Goal: Information Seeking & Learning: Learn about a topic

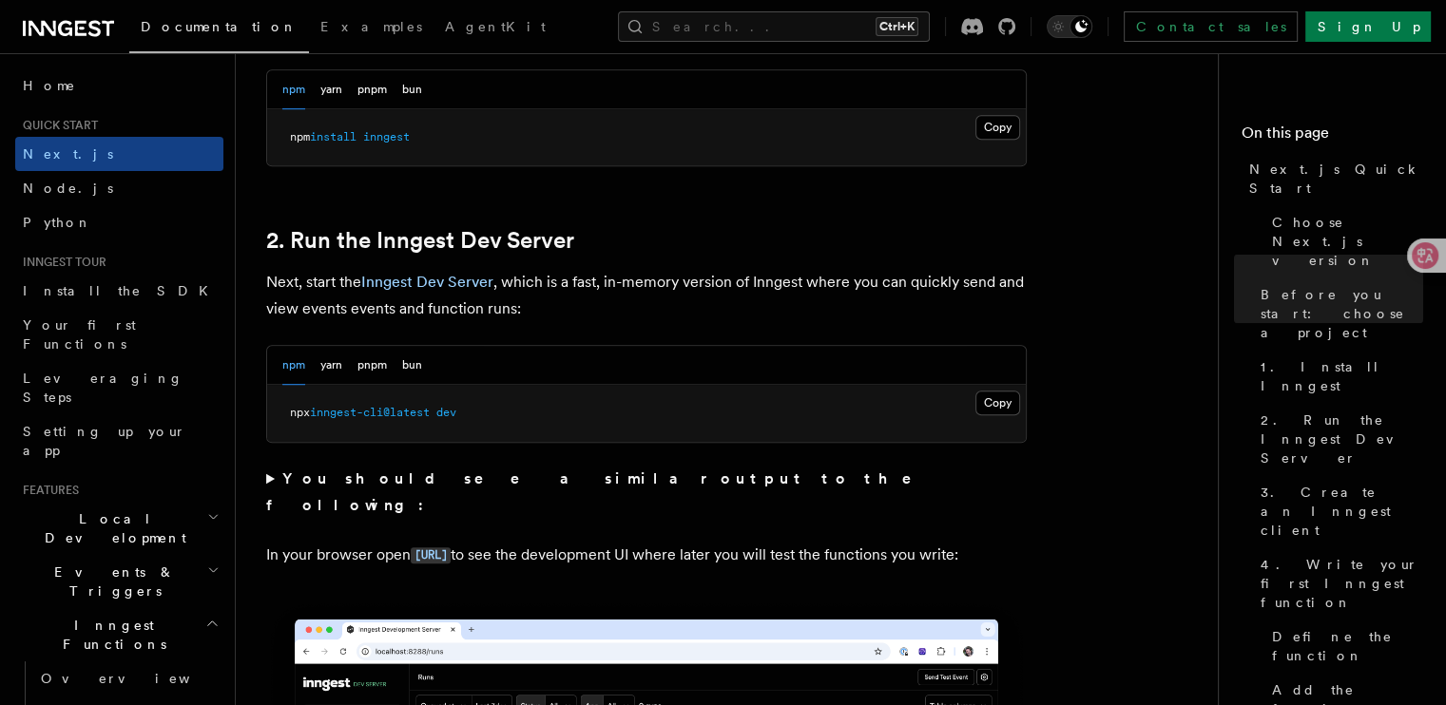
scroll to position [1236, 0]
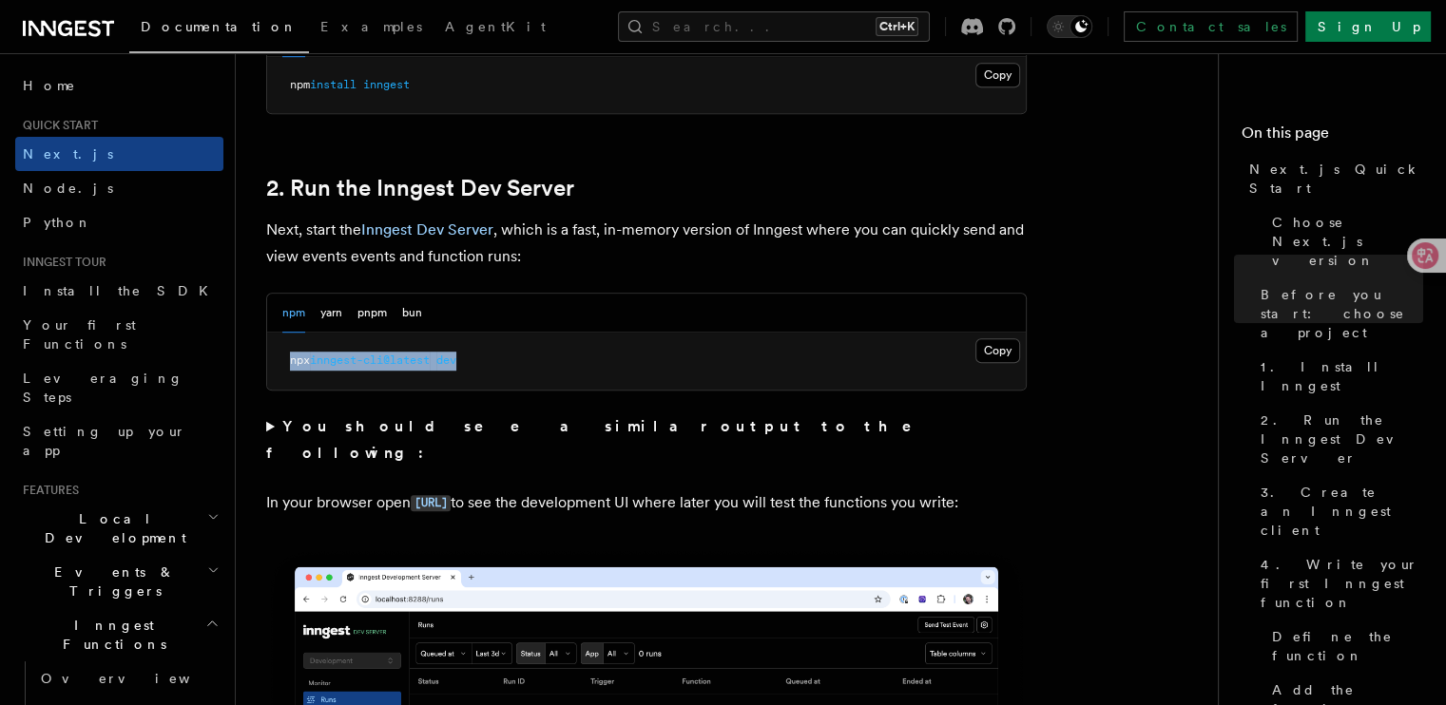
drag, startPoint x: 486, startPoint y: 363, endPoint x: 240, endPoint y: 355, distance: 245.4
copy span "npx inngest-cli@latest dev"
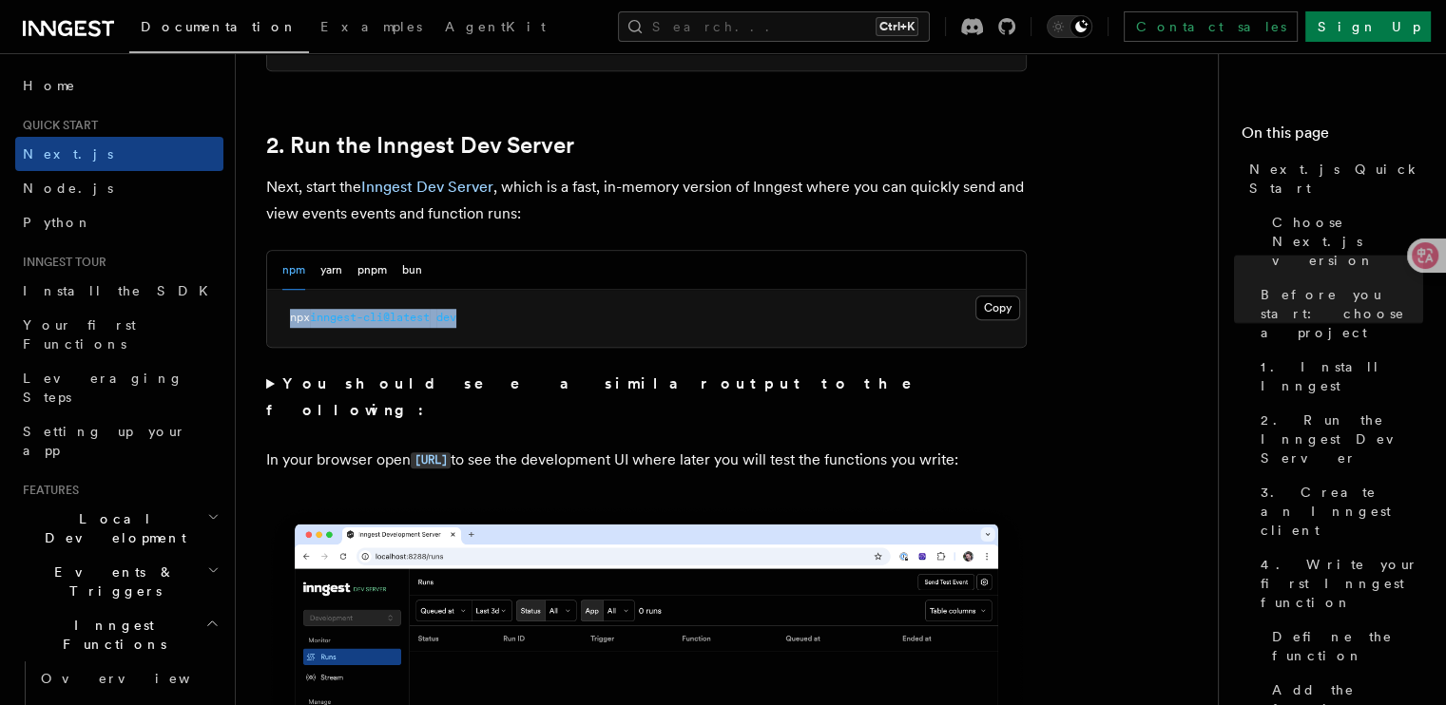
scroll to position [1331, 0]
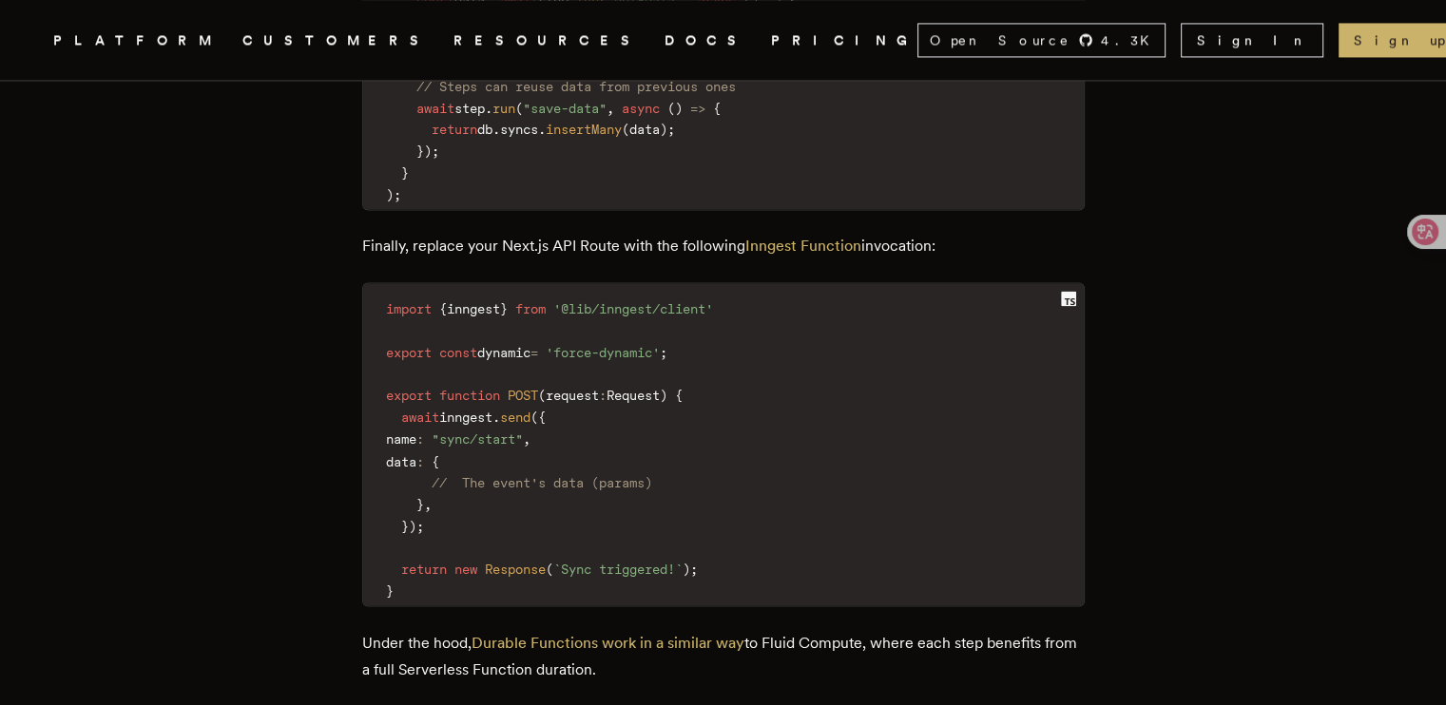
scroll to position [3140, 0]
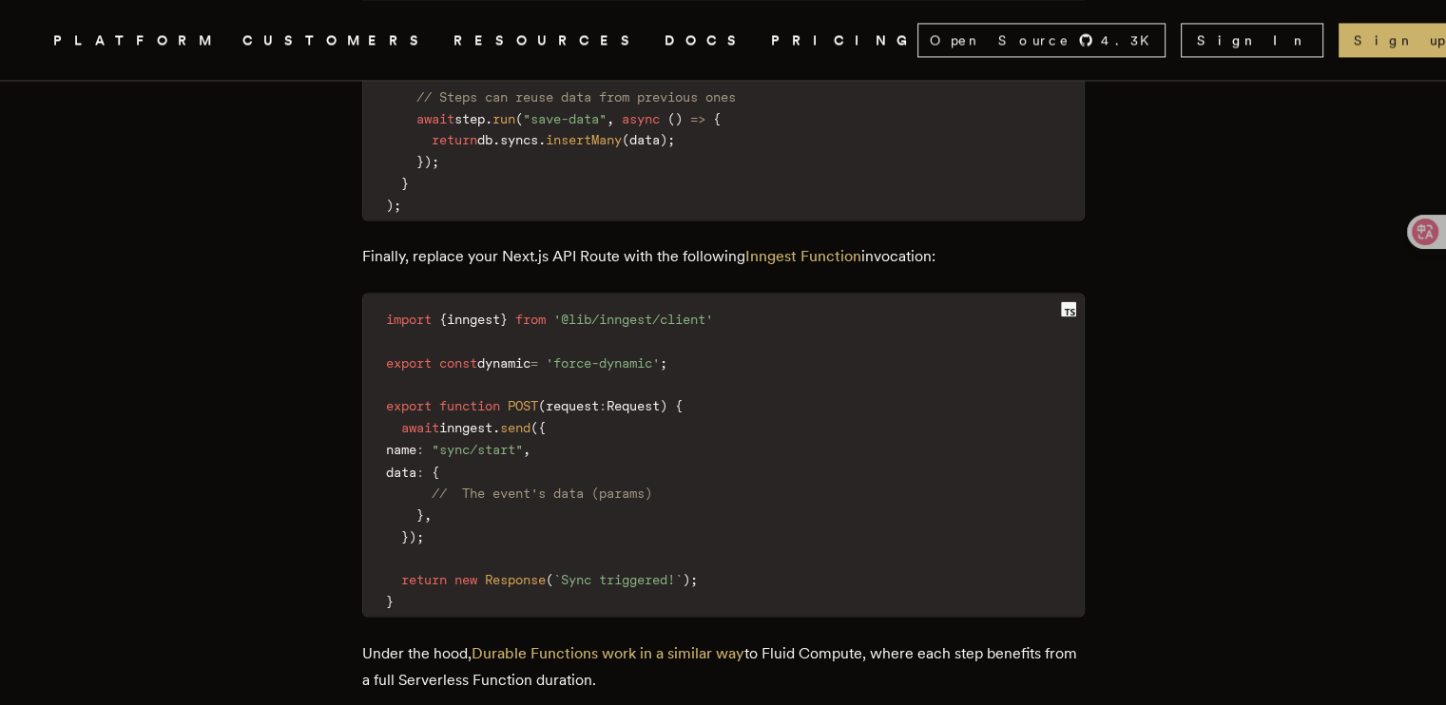
drag, startPoint x: 724, startPoint y: 225, endPoint x: 346, endPoint y: 223, distance: 378.3
drag, startPoint x: 365, startPoint y: 226, endPoint x: 390, endPoint y: 227, distance: 24.7
drag, startPoint x: 382, startPoint y: 235, endPoint x: 743, endPoint y: 242, distance: 361.3
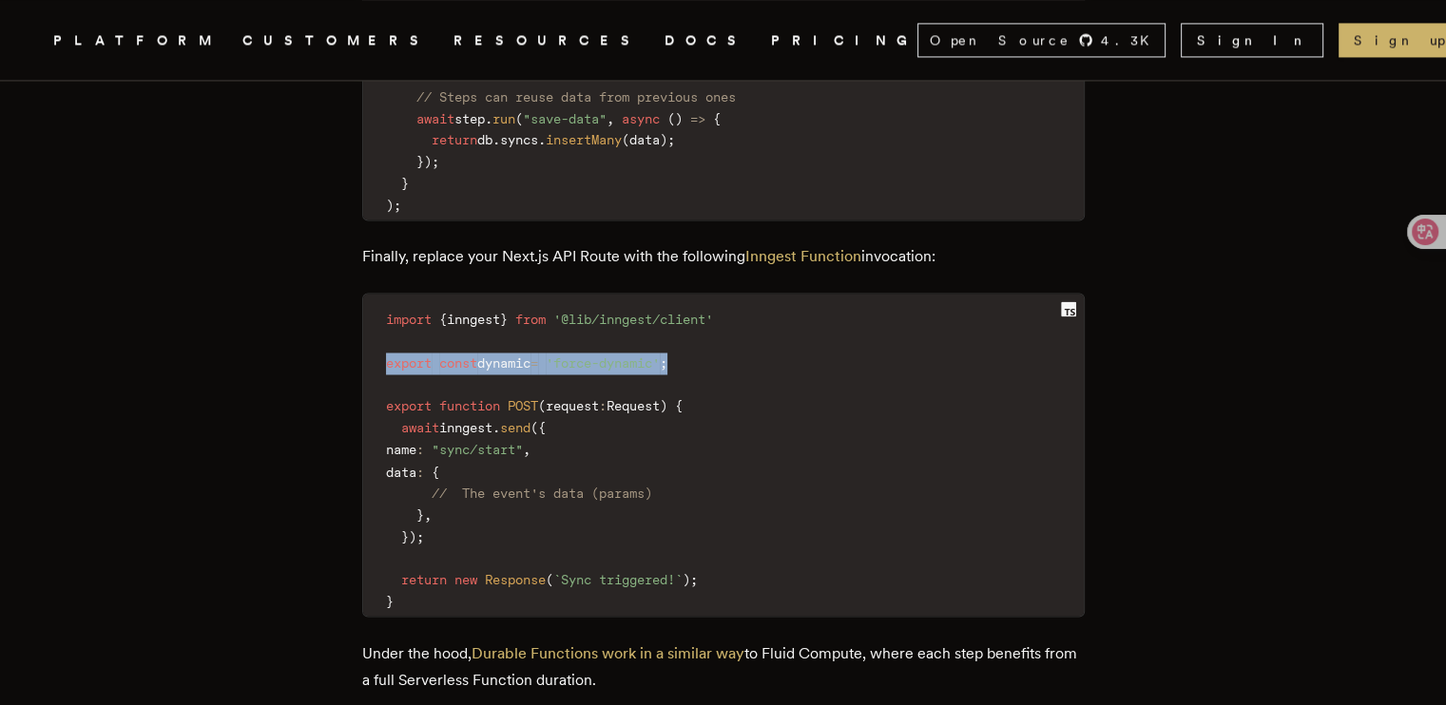
click at [743, 305] on code "import { inngest } from '@lib/inngest/client' export const dynamic = 'force-dyn…" at bounding box center [723, 460] width 720 height 311
copy code "export const dynamic = 'force-dynamic' ;"
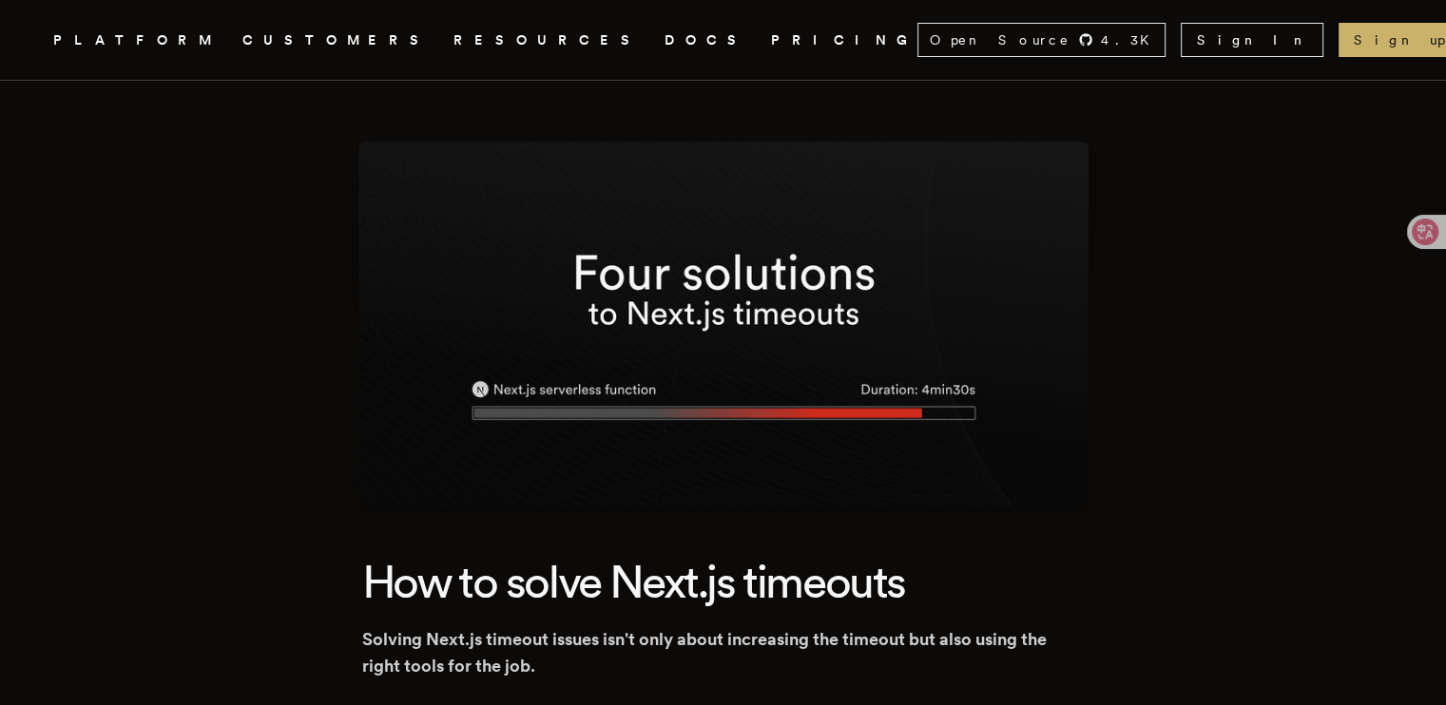
click at [664, 45] on link "DOCS" at bounding box center [706, 41] width 84 height 24
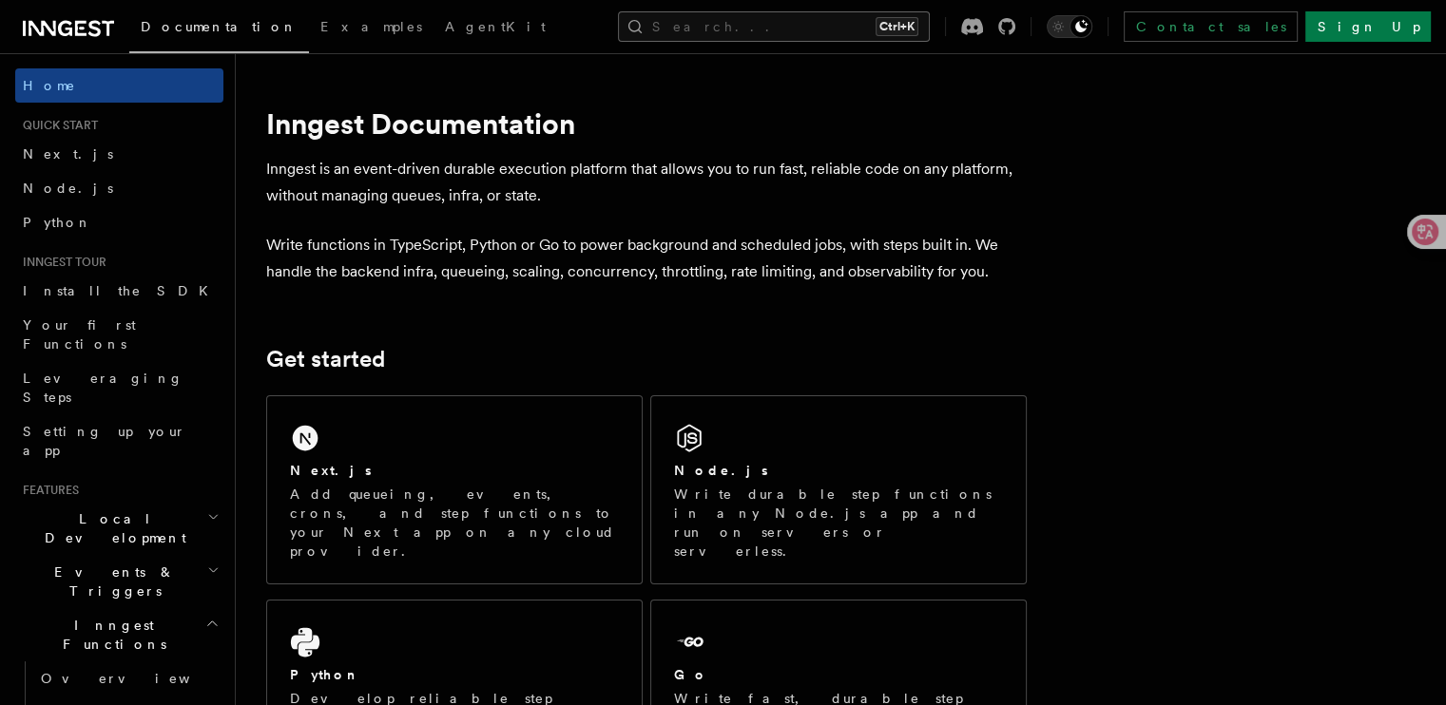
click at [820, 30] on button "Search... Ctrl+K" at bounding box center [774, 26] width 312 height 30
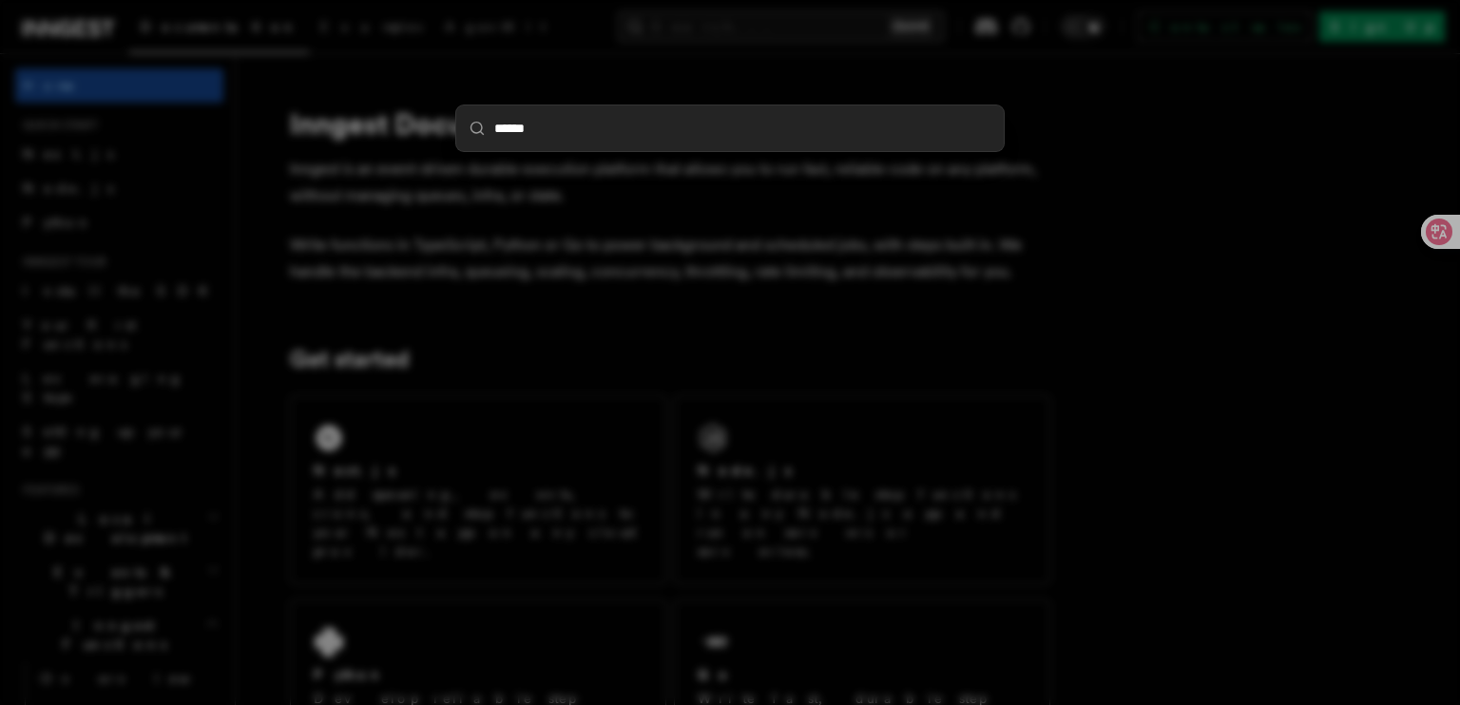
type input "*******"
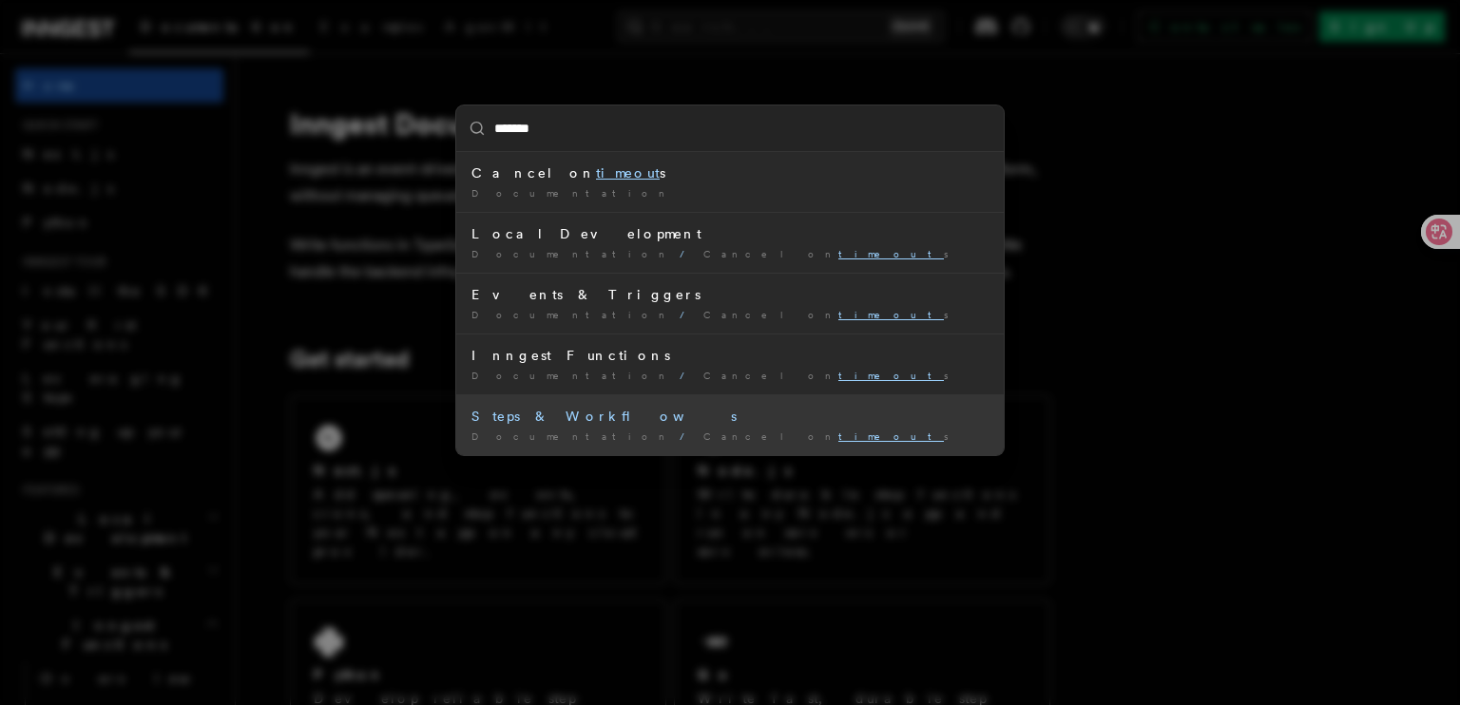
click at [717, 424] on div "Steps & Workflows" at bounding box center [729, 416] width 517 height 19
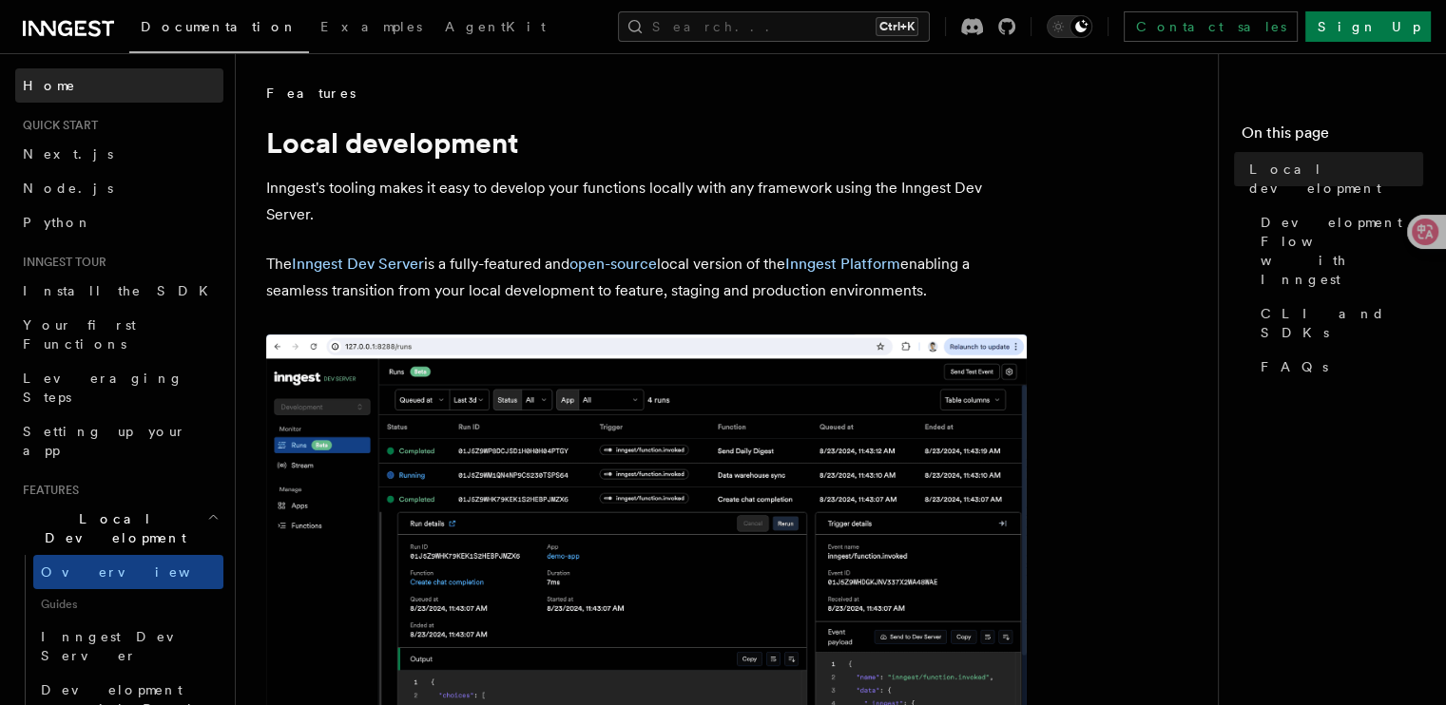
click at [0, 232] on span at bounding box center [0, 379] width 1 height 652
click at [863, 26] on button "Search... Ctrl+K" at bounding box center [774, 26] width 312 height 30
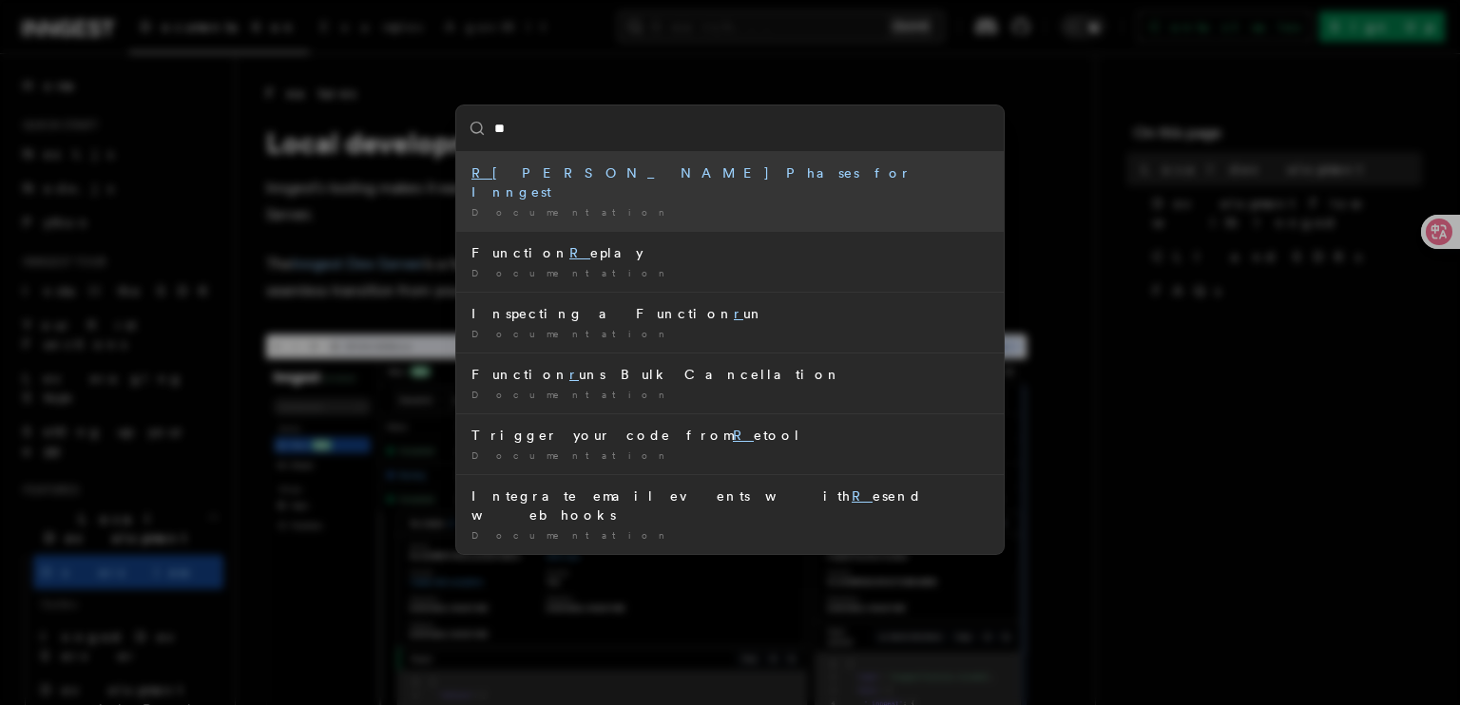
type input "*"
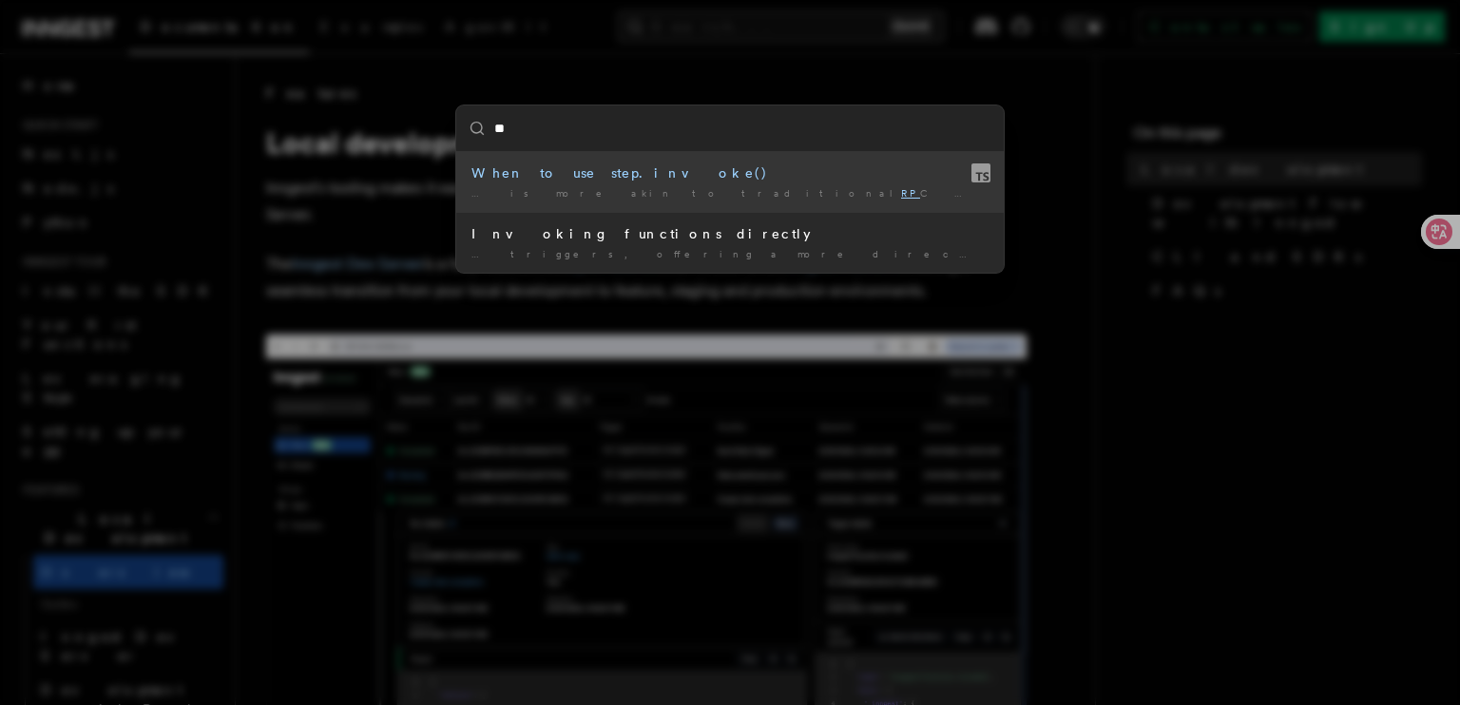
type input "*"
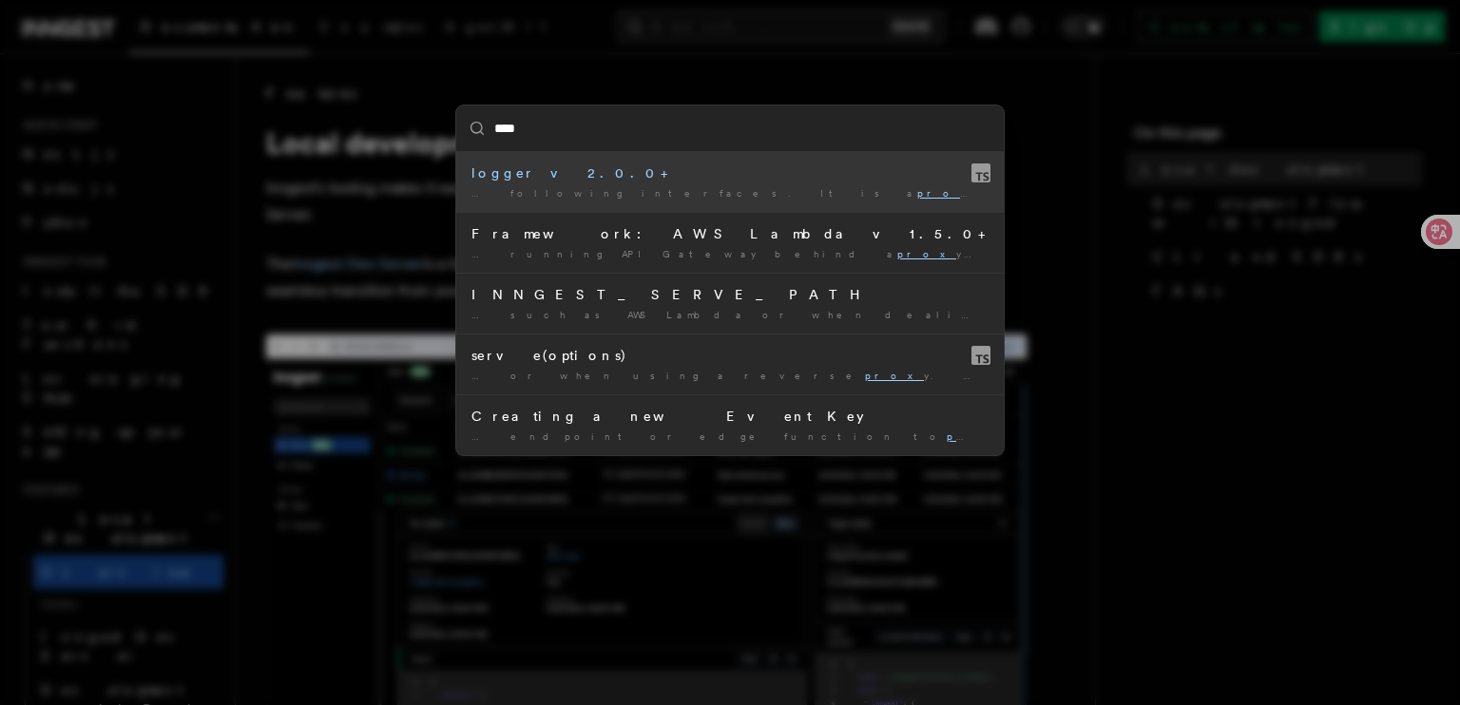
type input "*****"
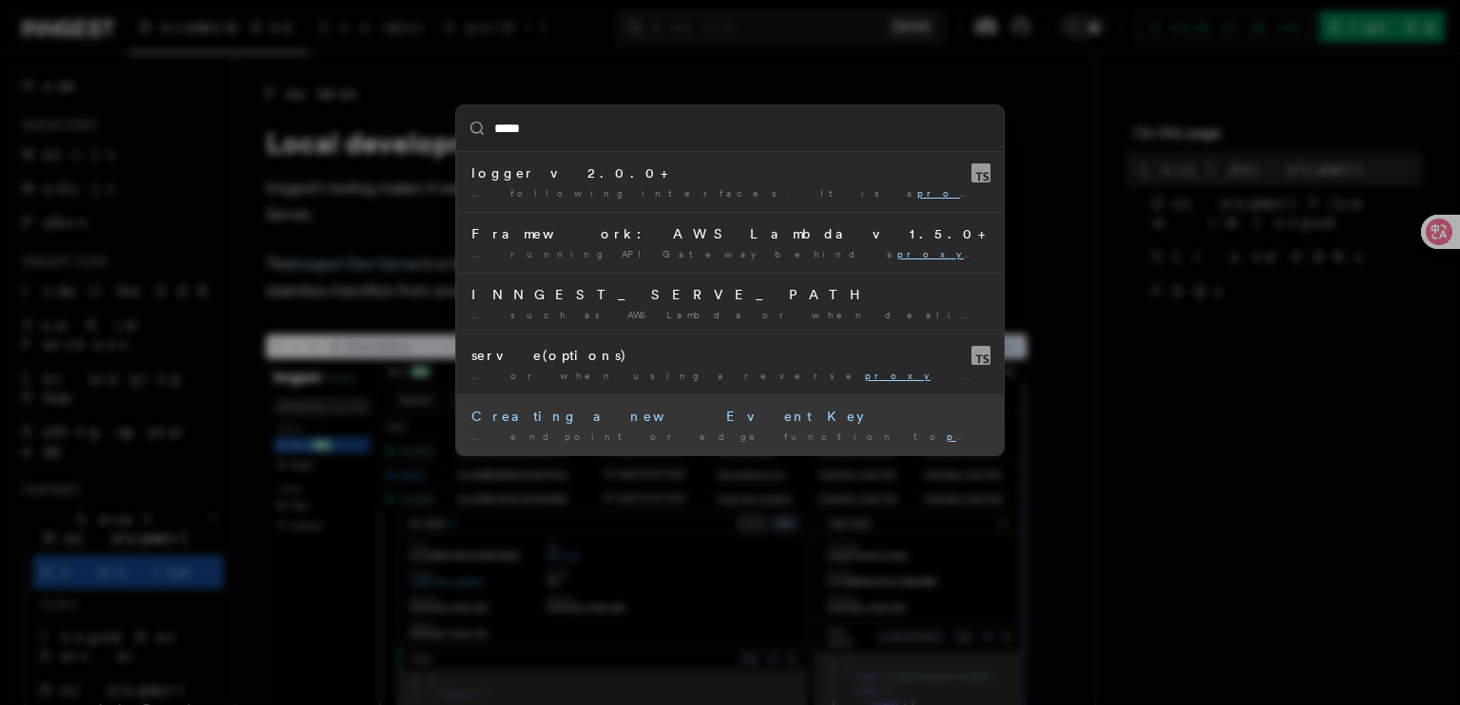
click at [913, 431] on div "… endpoint or edge function to proxy the sending of events …" at bounding box center [729, 437] width 517 height 14
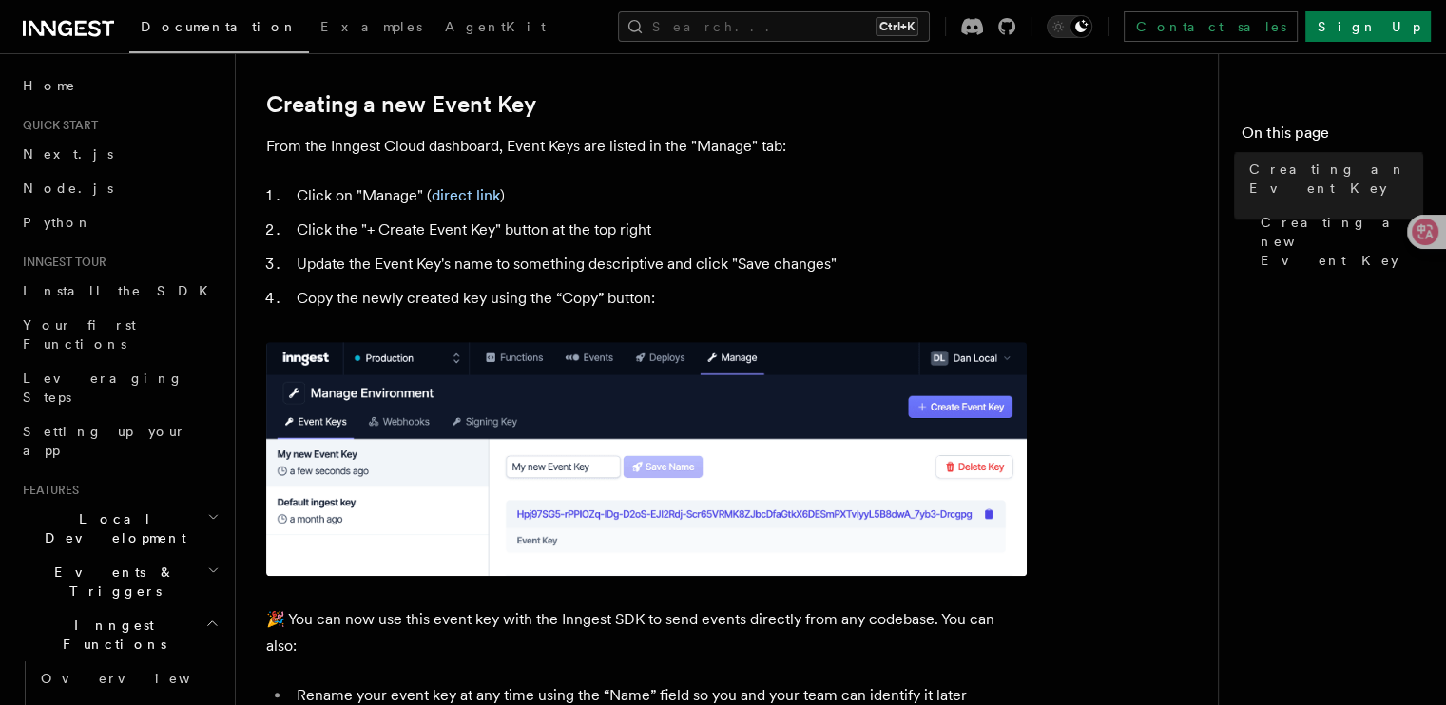
scroll to position [842, 0]
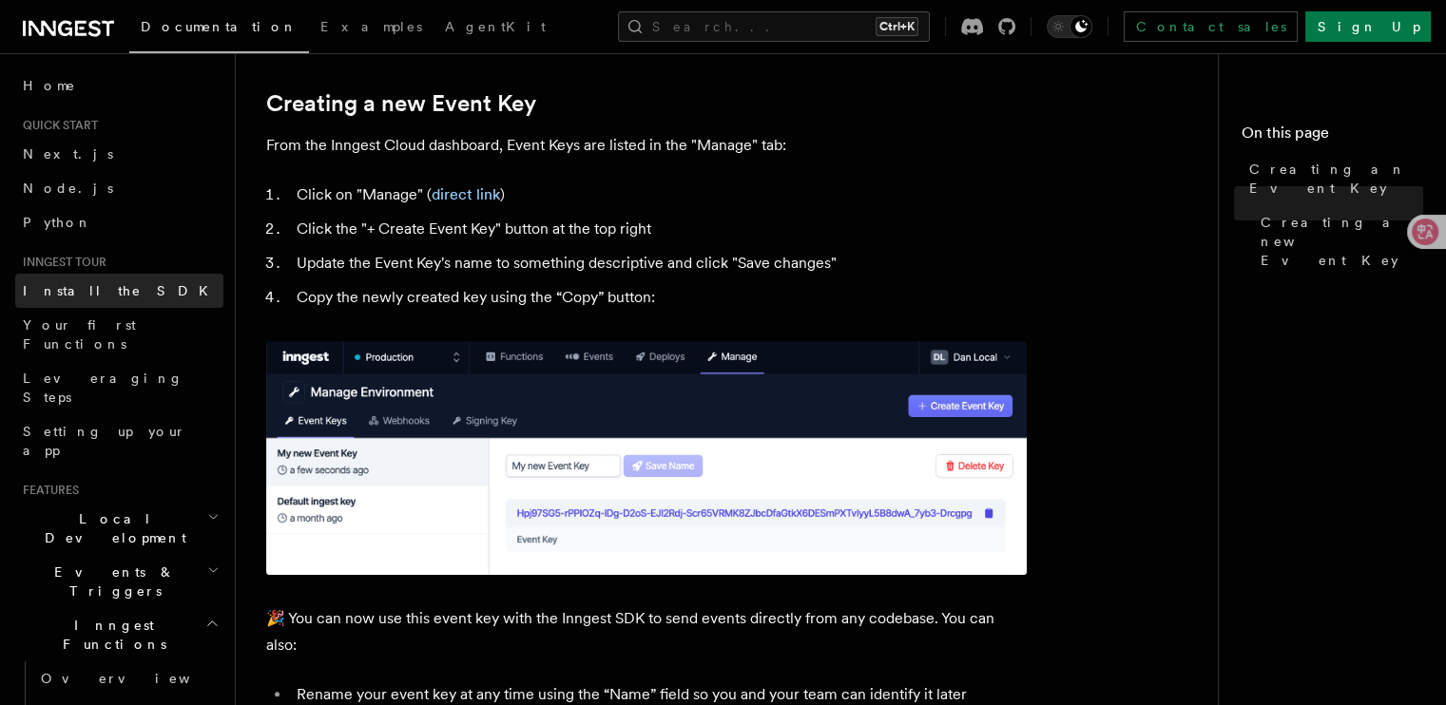
click at [145, 282] on link "Install the SDK" at bounding box center [119, 291] width 208 height 34
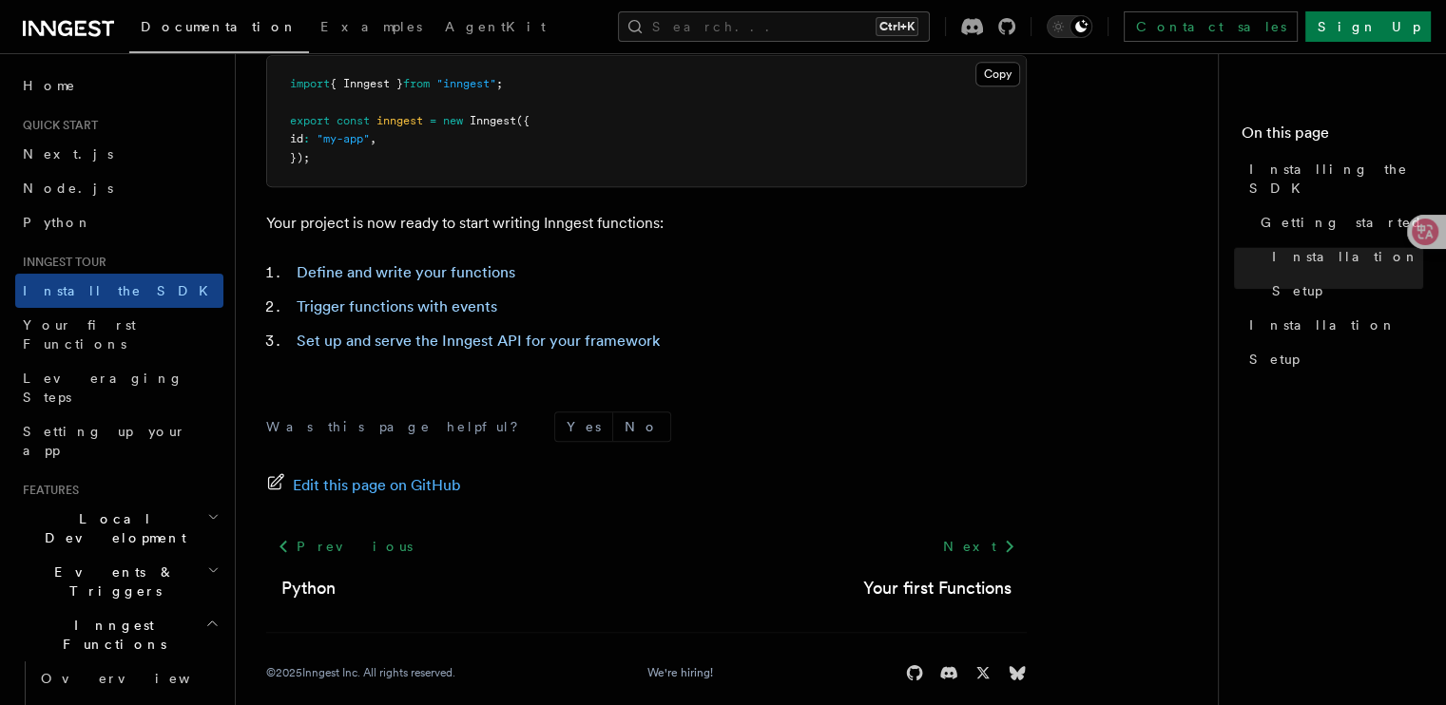
scroll to position [874, 0]
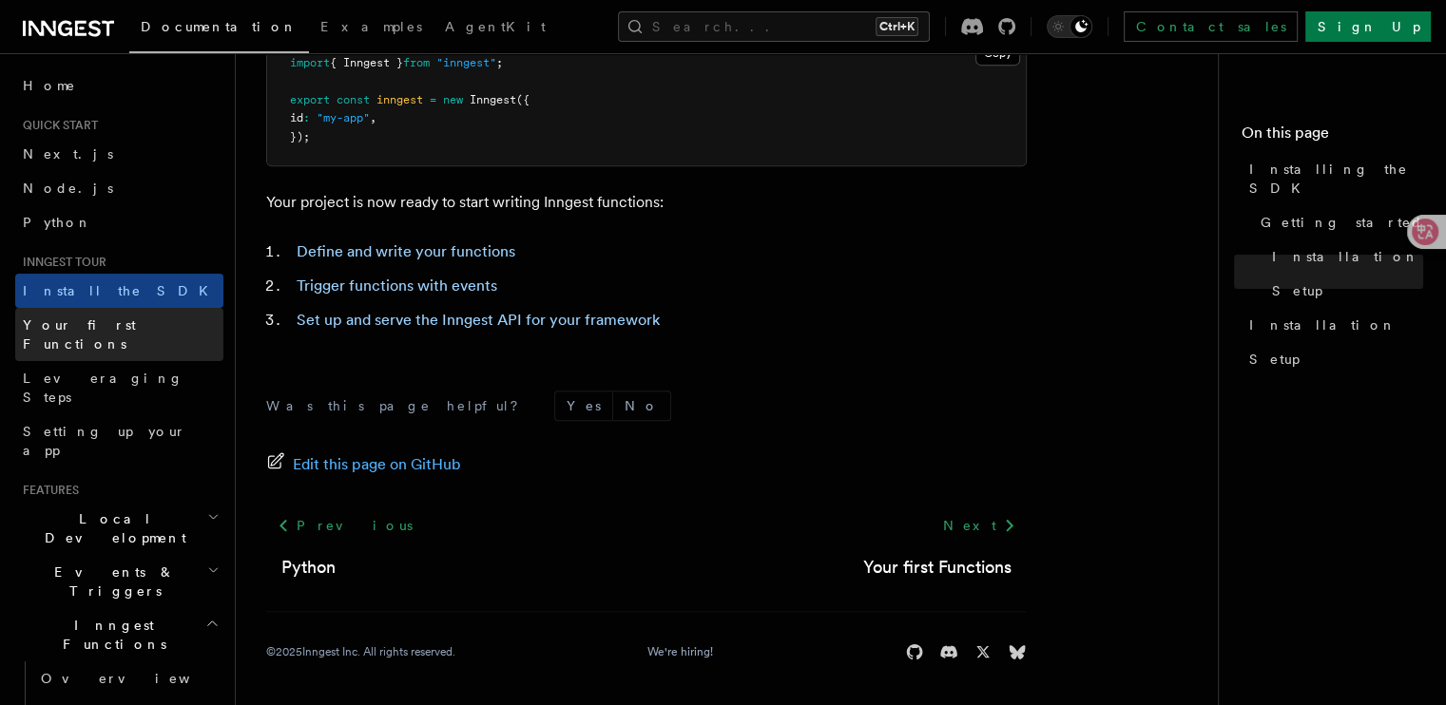
click at [147, 330] on link "Your first Functions" at bounding box center [119, 334] width 208 height 53
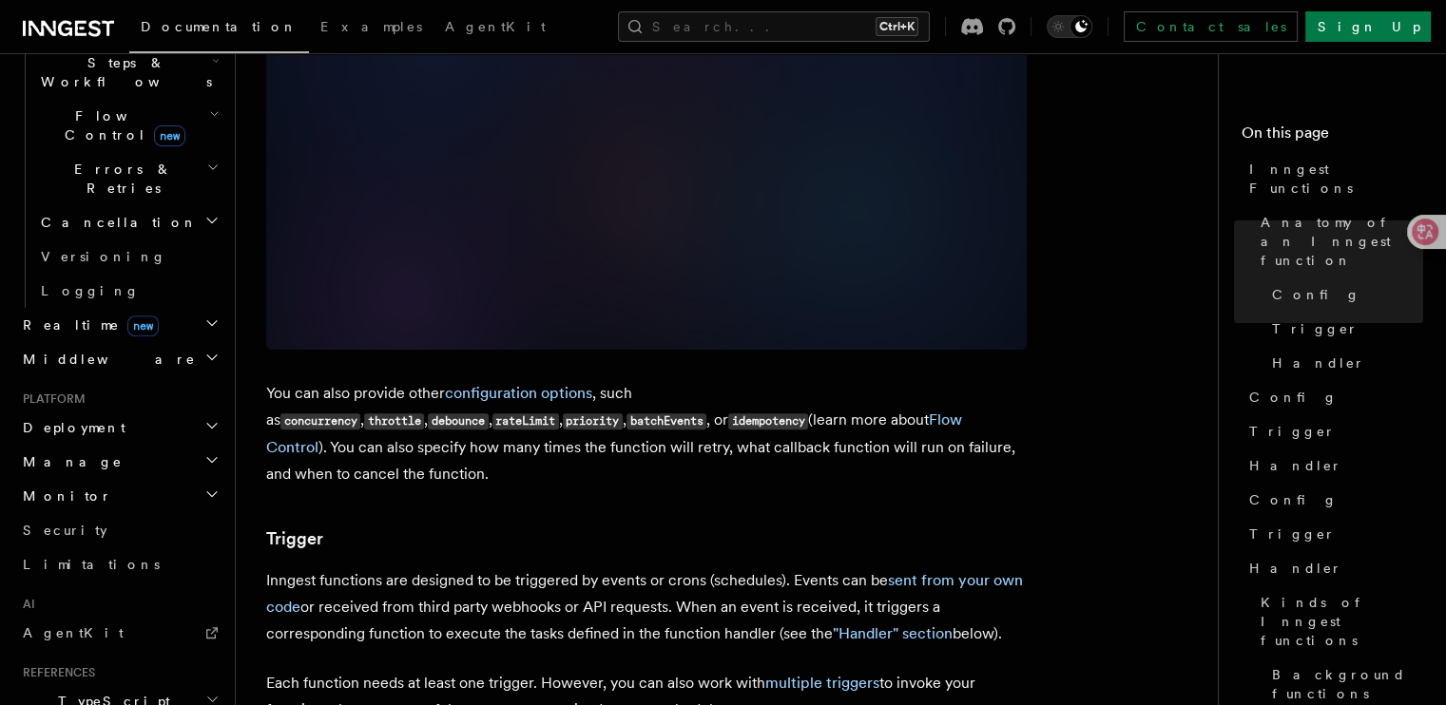
scroll to position [624, 0]
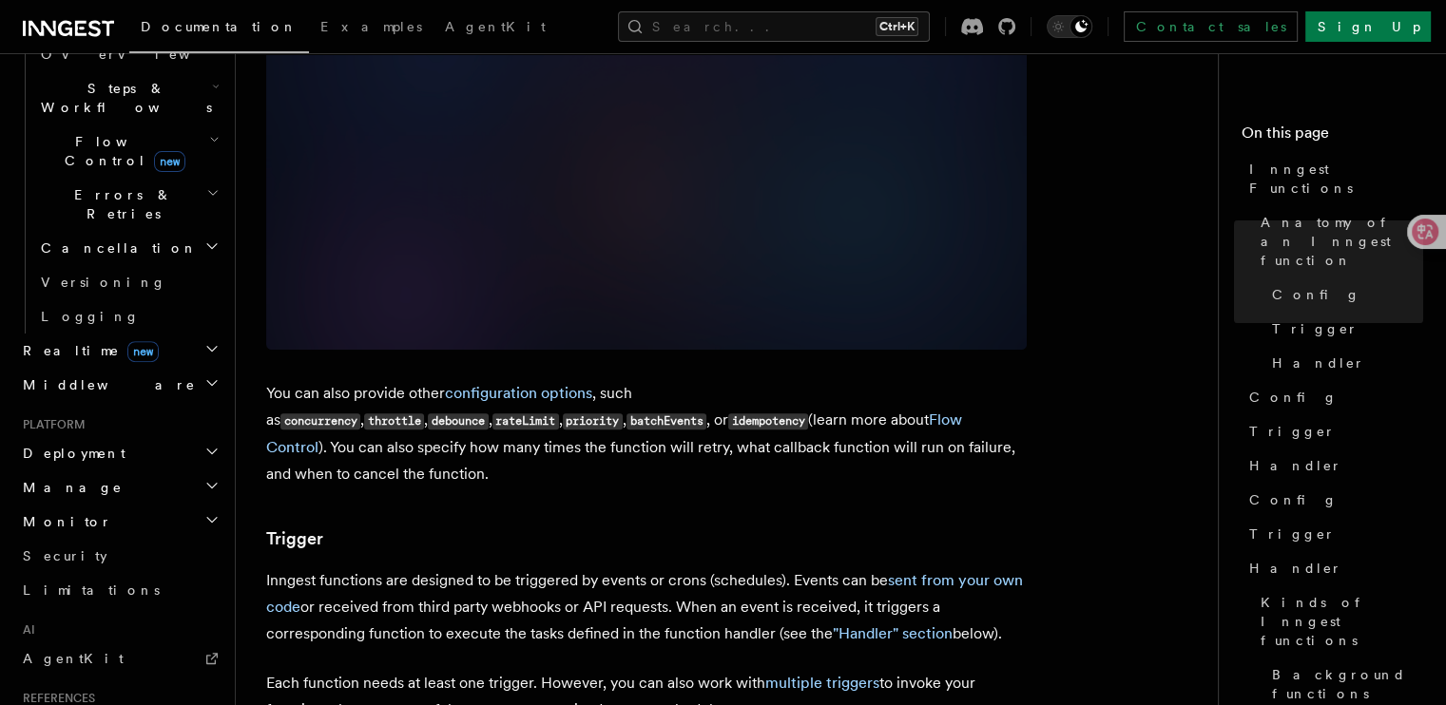
click at [183, 334] on h2 "Realtime new" at bounding box center [119, 351] width 208 height 34
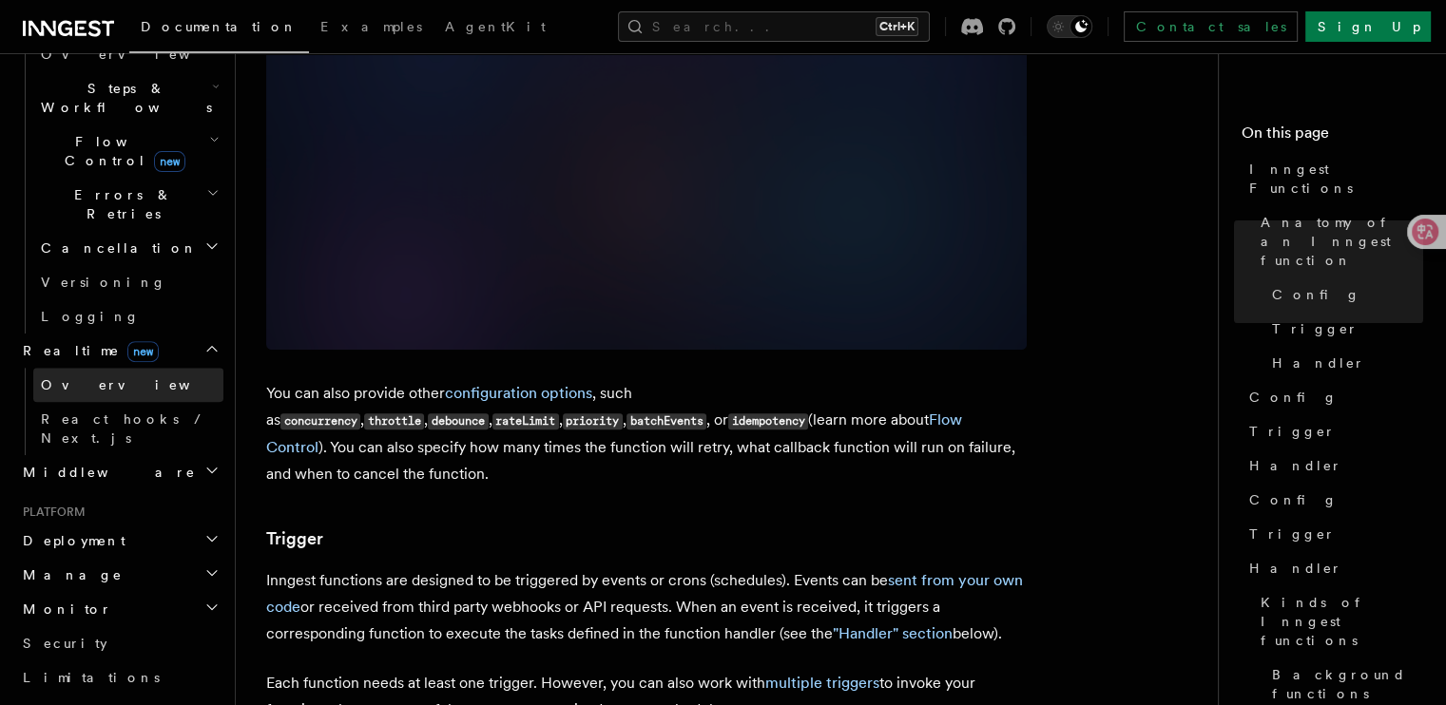
click at [163, 368] on link "Overview" at bounding box center [128, 385] width 190 height 34
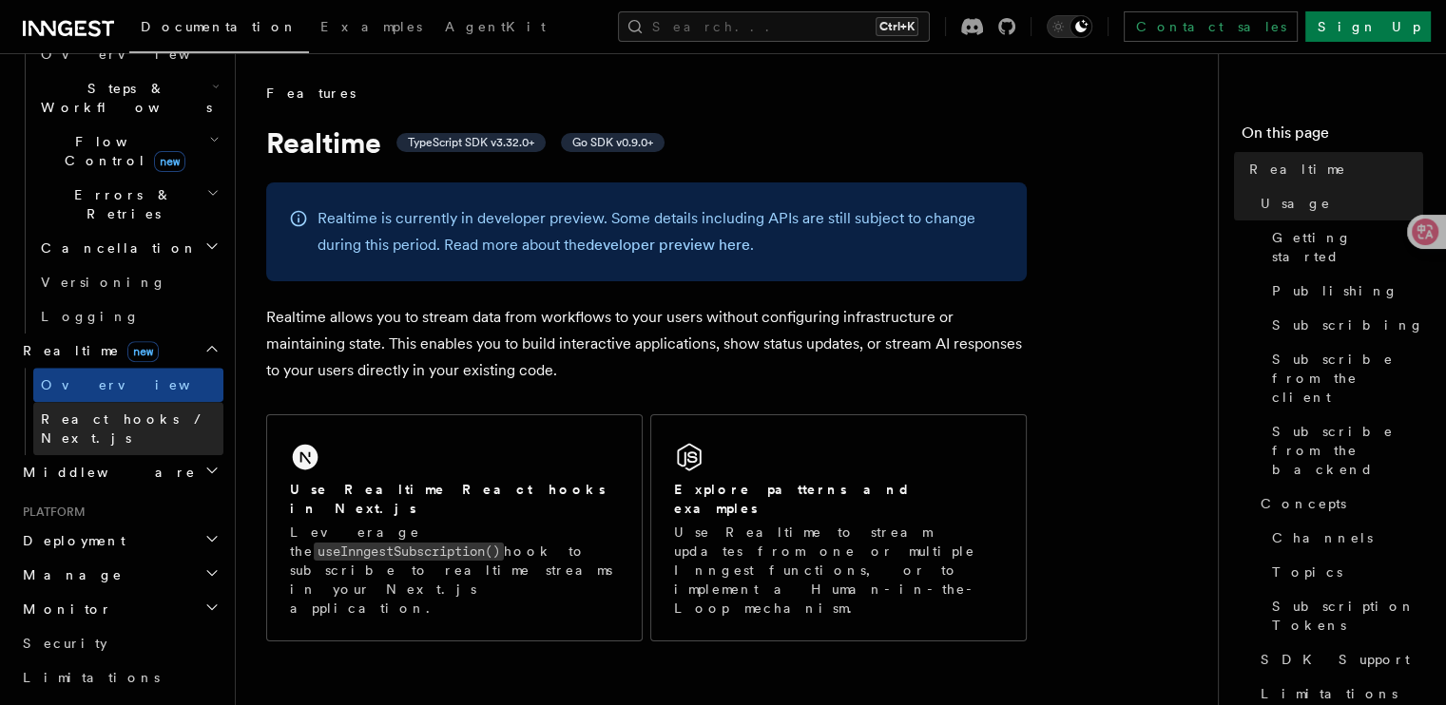
click at [173, 402] on link "React hooks / Next.js" at bounding box center [128, 428] width 190 height 53
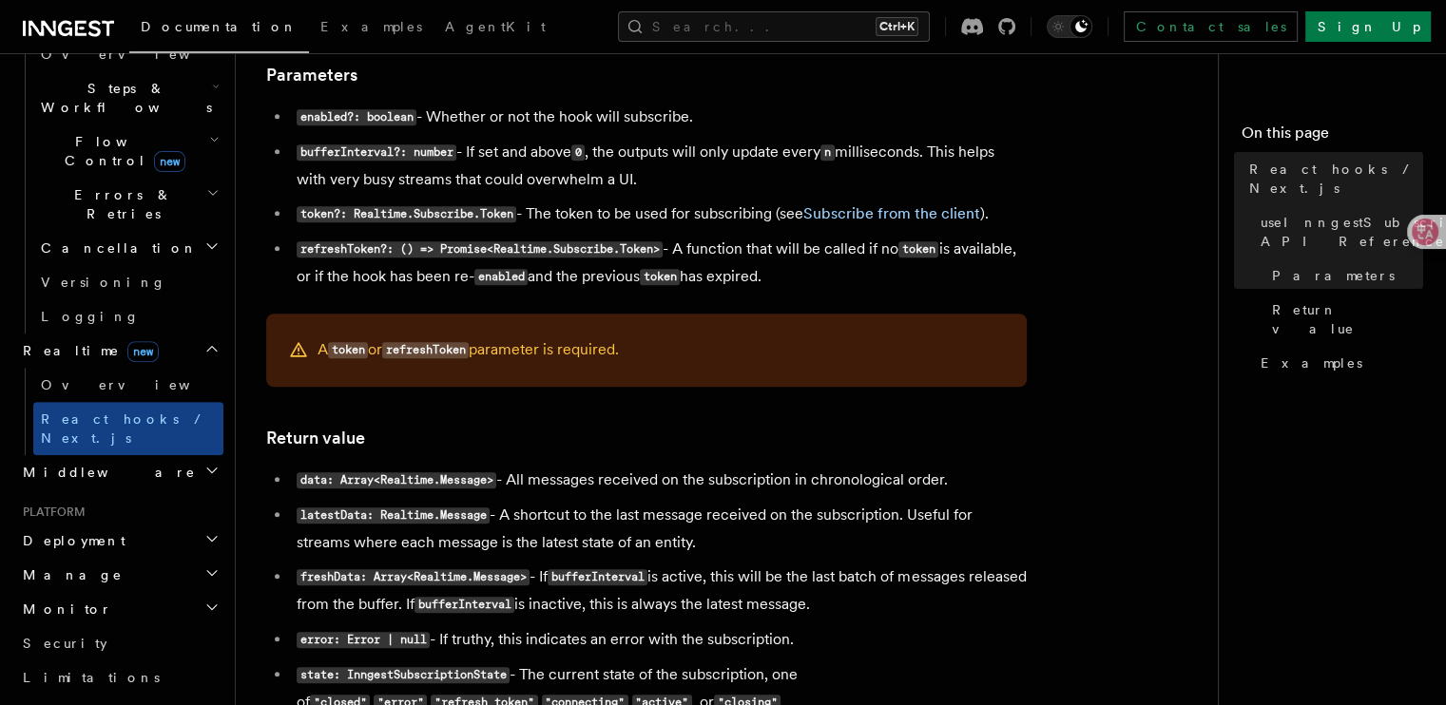
scroll to position [1616, 0]
